Goal: Check status

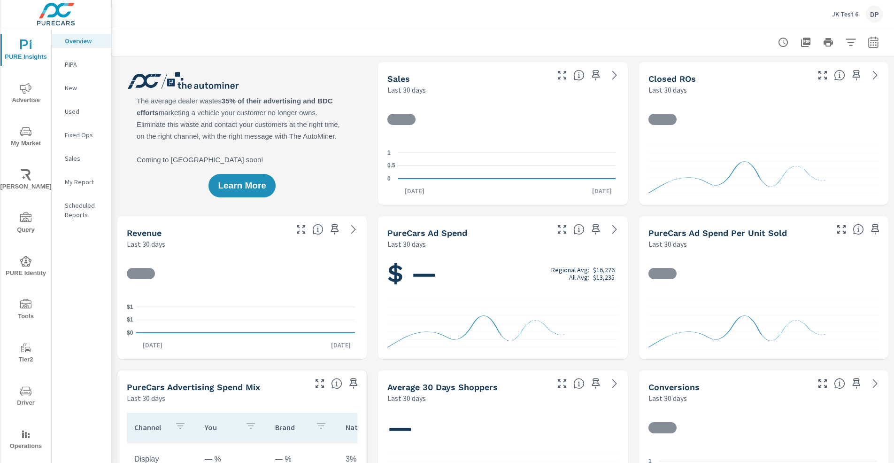
scroll to position [0, 0]
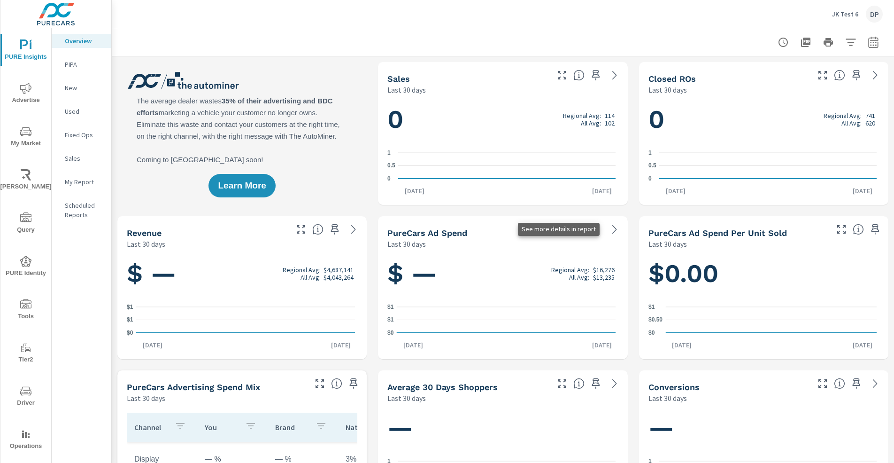
click at [610, 233] on icon at bounding box center [614, 229] width 11 height 11
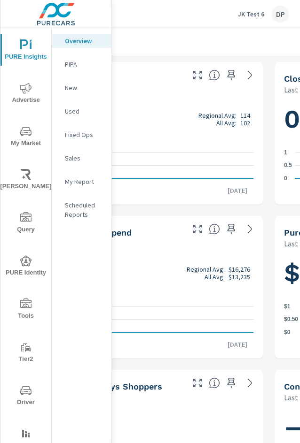
scroll to position [0, 309]
